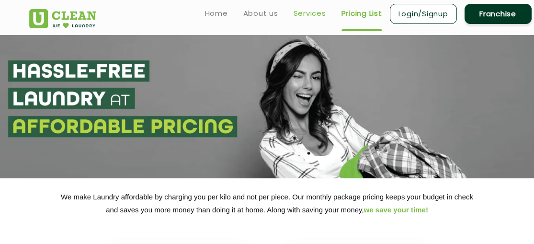
click at [312, 15] on link "Services" at bounding box center [310, 14] width 33 height 12
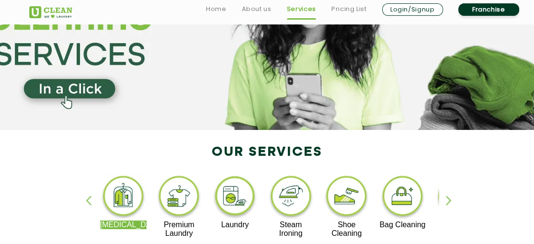
scroll to position [144, 0]
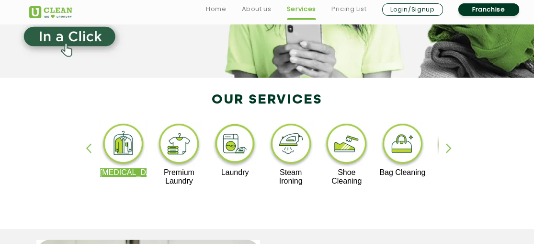
click at [410, 145] on img at bounding box center [403, 145] width 46 height 46
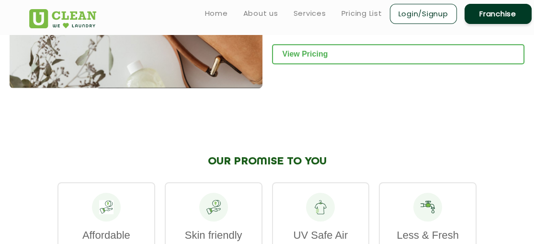
scroll to position [1102, 0]
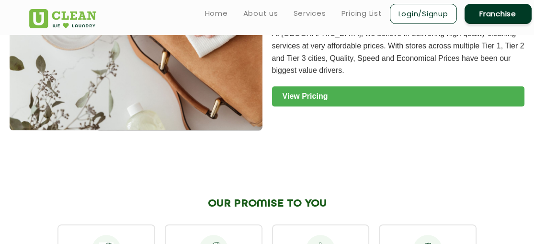
click at [367, 97] on link "View Pricing" at bounding box center [398, 96] width 253 height 20
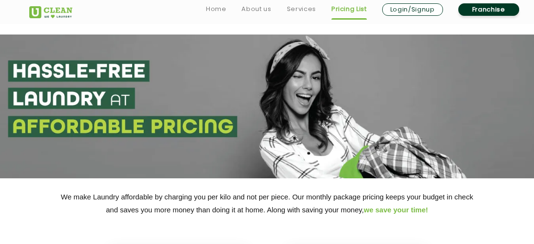
scroll to position [192, 0]
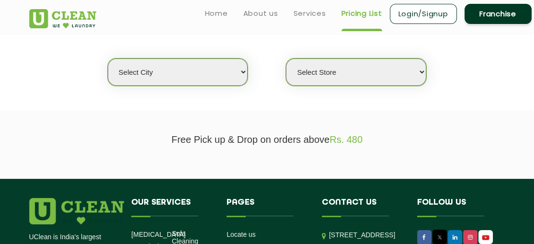
click at [226, 72] on select "Select city [GEOGRAPHIC_DATA] [GEOGRAPHIC_DATA] [GEOGRAPHIC_DATA] [GEOGRAPHIC_D…" at bounding box center [178, 71] width 140 height 27
select select "202"
click at [108, 58] on select "Select city [GEOGRAPHIC_DATA] [GEOGRAPHIC_DATA] [GEOGRAPHIC_DATA] [GEOGRAPHIC_D…" at bounding box center [178, 71] width 140 height 27
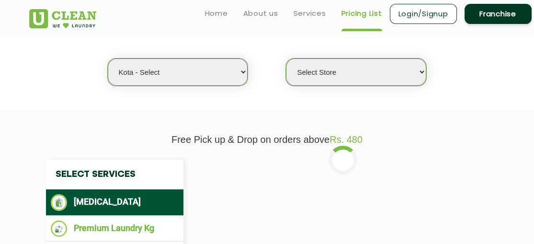
click at [368, 70] on select "Select Store [GEOGRAPHIC_DATA]" at bounding box center [356, 71] width 140 height 27
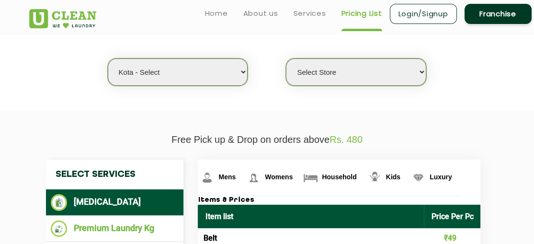
select select "598"
click at [286, 58] on select "Select Store [GEOGRAPHIC_DATA]" at bounding box center [356, 71] width 140 height 27
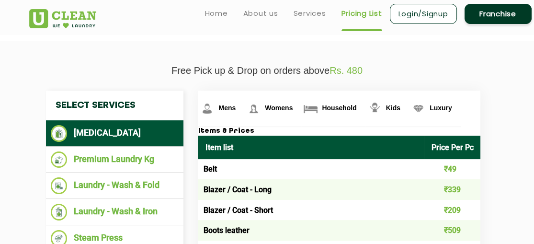
scroll to position [239, 0]
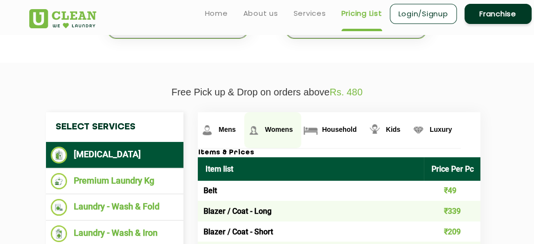
click at [244, 123] on link "Womens" at bounding box center [221, 130] width 46 height 36
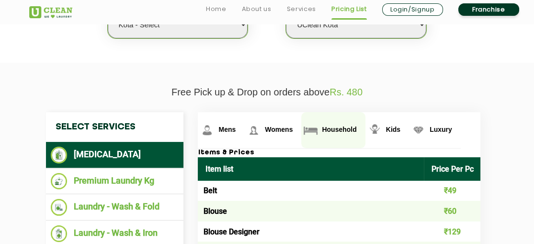
click at [236, 130] on span "Household" at bounding box center [227, 130] width 17 height 8
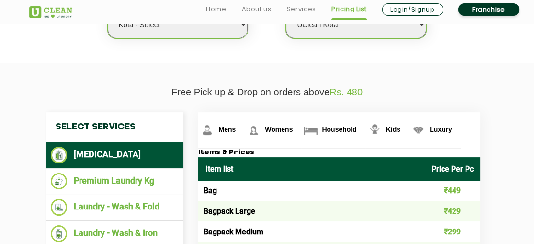
click at [214, 192] on td "Bag" at bounding box center [311, 191] width 226 height 21
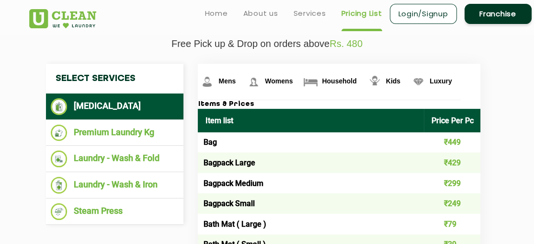
click at [353, 157] on td "Bagpack Large" at bounding box center [311, 162] width 226 height 21
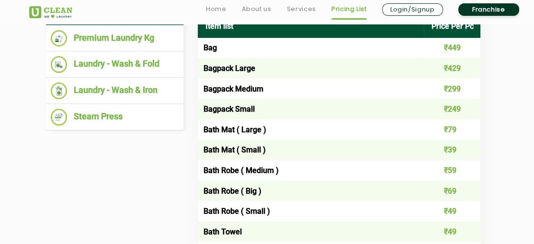
scroll to position [383, 0]
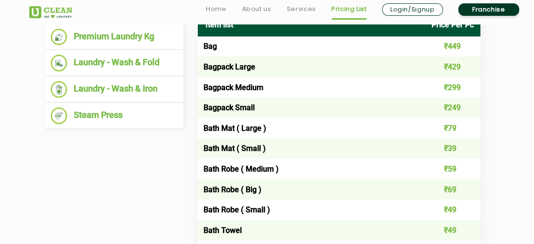
click at [229, 104] on td "Bagpack Small" at bounding box center [311, 107] width 226 height 21
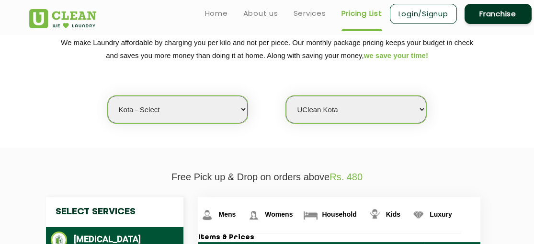
scroll to position [0, 0]
